Goal: Information Seeking & Learning: Learn about a topic

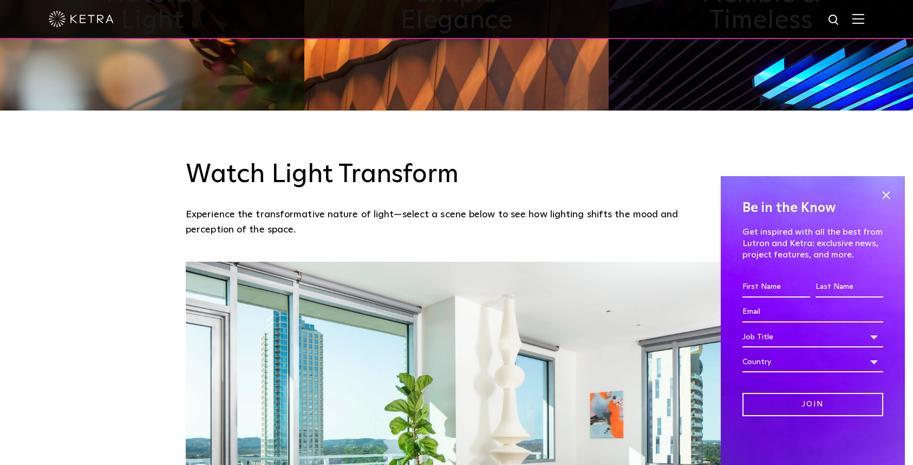
scroll to position [745, 0]
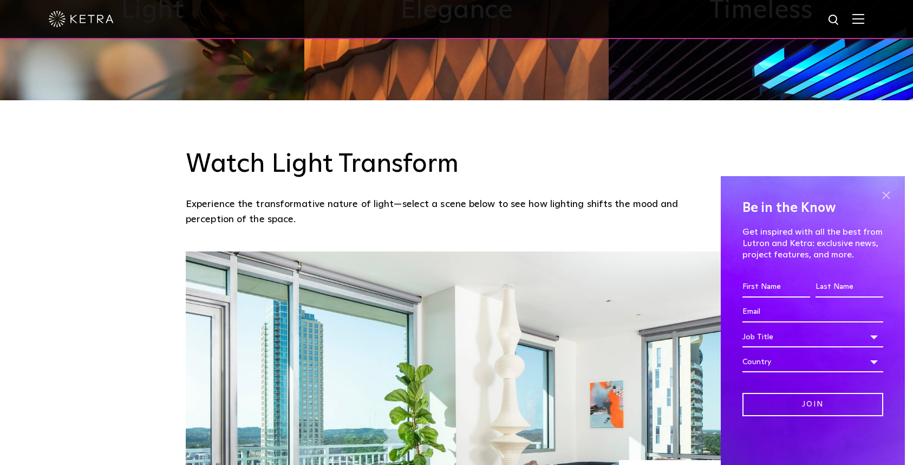
click at [884, 198] on span at bounding box center [886, 195] width 16 height 16
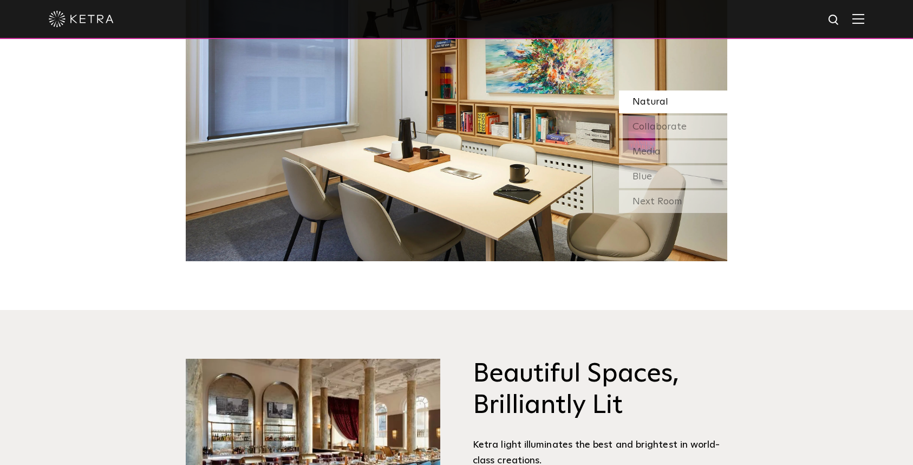
scroll to position [1104, 0]
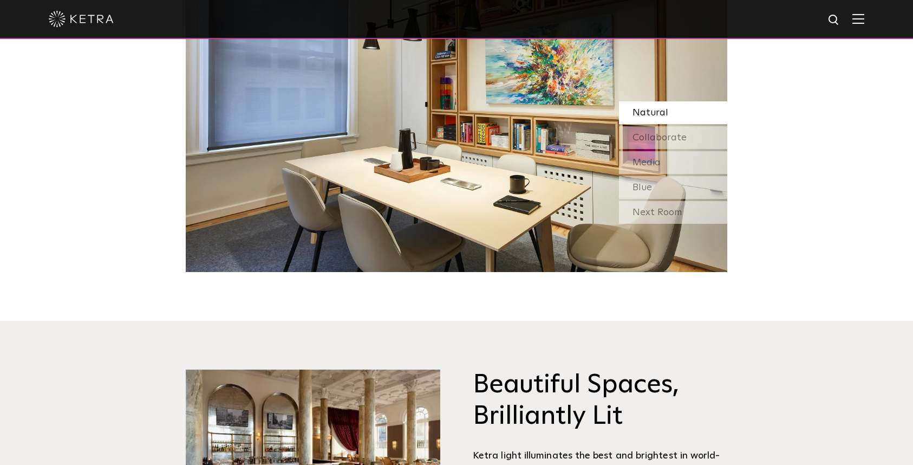
click at [858, 25] on div at bounding box center [456, 19] width 815 height 38
click at [857, 23] on img at bounding box center [858, 19] width 12 height 10
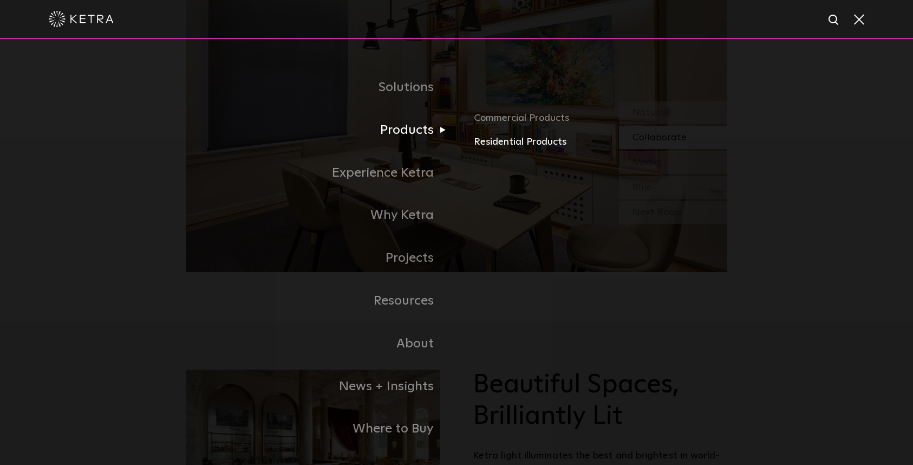
click at [503, 135] on link "Residential Products" at bounding box center [600, 142] width 253 height 16
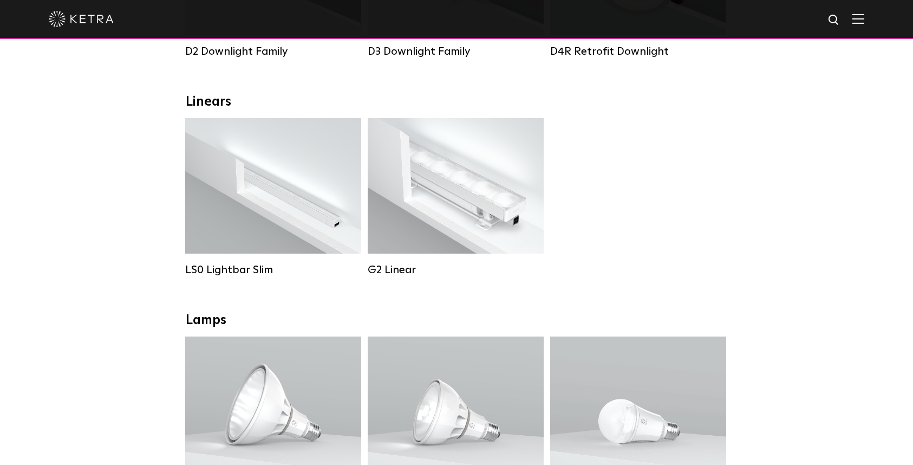
scroll to position [332, 0]
